Goal: Task Accomplishment & Management: Manage account settings

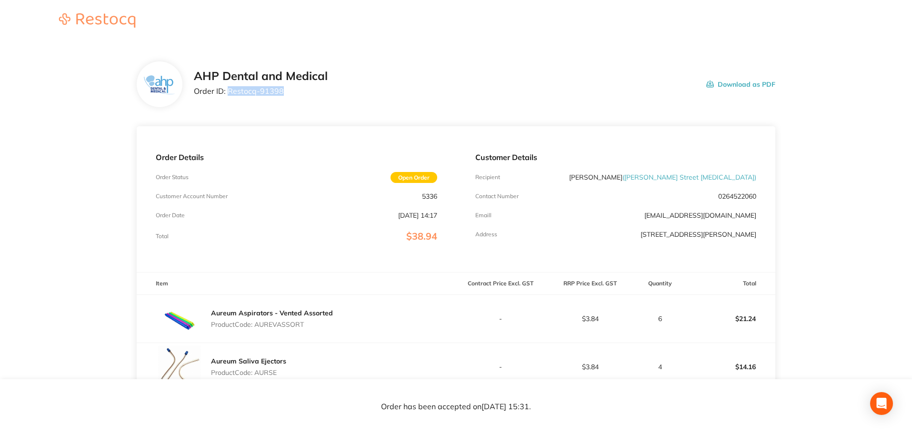
drag, startPoint x: 273, startPoint y: 93, endPoint x: 229, endPoint y: 89, distance: 44.5
click at [229, 89] on p "Order ID: Restocq- 91398" at bounding box center [261, 91] width 134 height 9
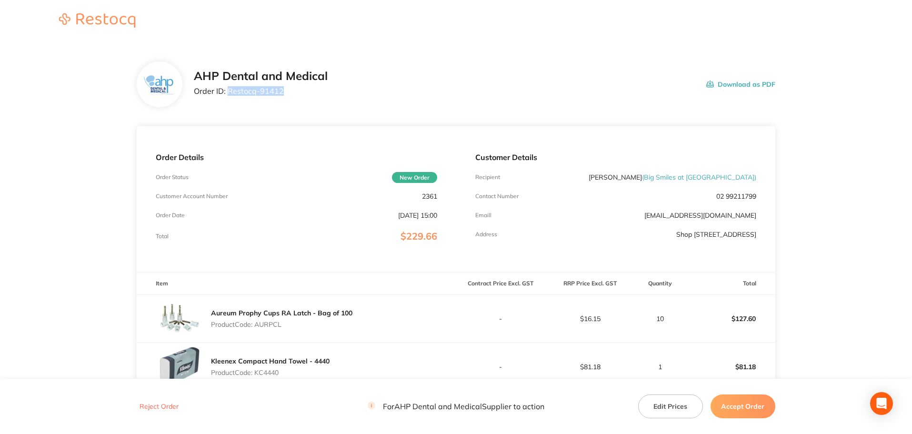
drag, startPoint x: 277, startPoint y: 91, endPoint x: 229, endPoint y: 92, distance: 48.1
click at [229, 92] on p "Order ID: Restocq- 91412" at bounding box center [261, 91] width 134 height 9
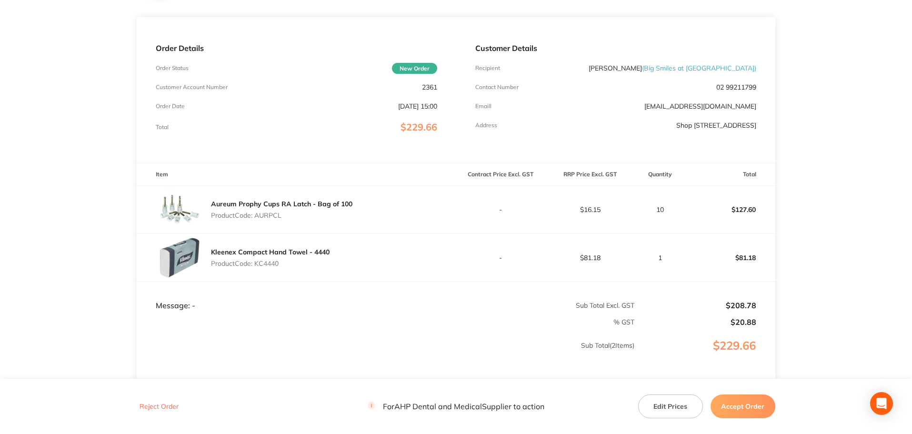
scroll to position [94, 0]
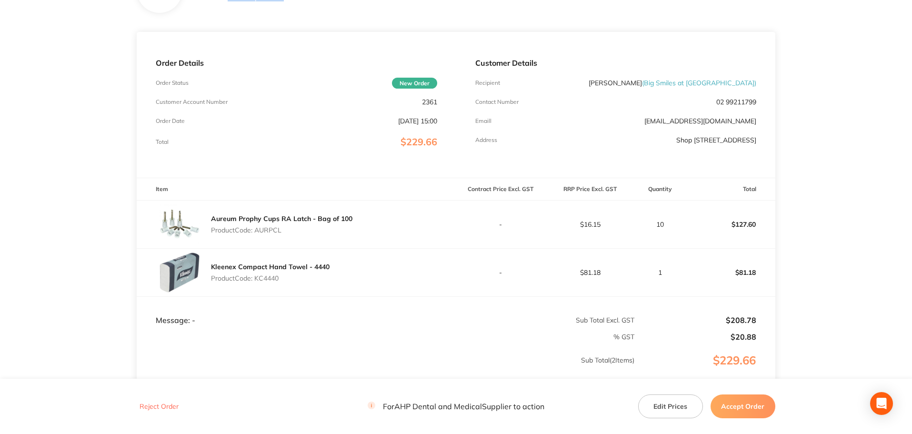
click at [731, 407] on button "Accept Order" at bounding box center [743, 406] width 65 height 24
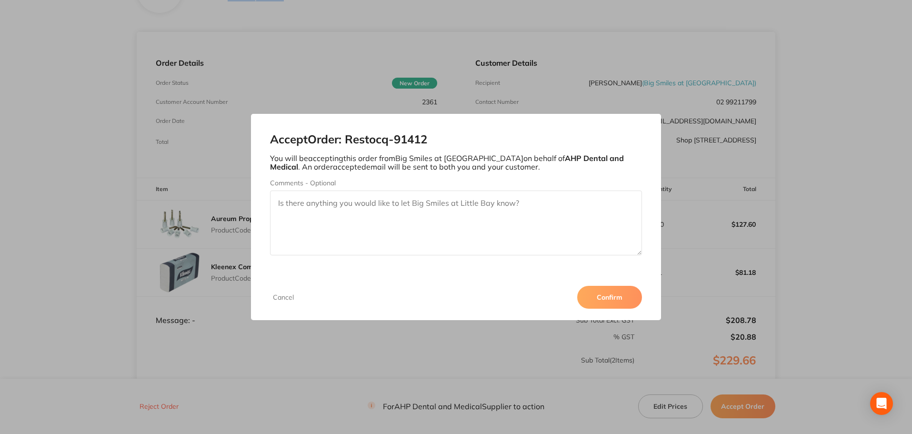
click at [622, 297] on button "Confirm" at bounding box center [609, 297] width 65 height 23
